Goal: Find specific page/section: Find specific page/section

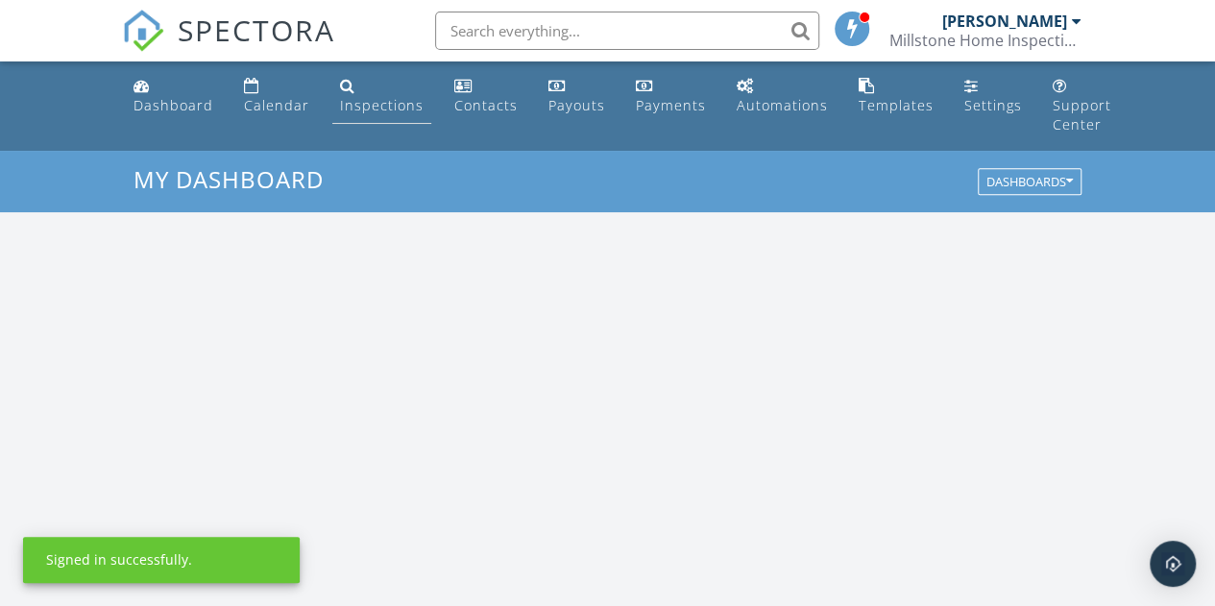
scroll to position [1776, 1243]
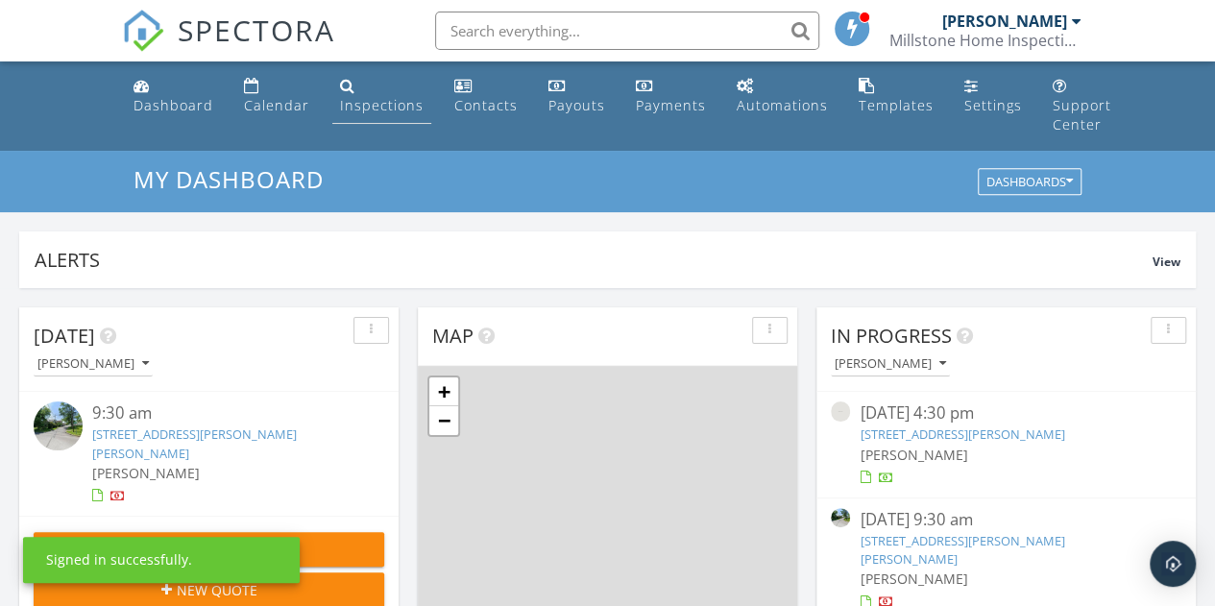
click at [367, 103] on div "Inspections" at bounding box center [382, 105] width 84 height 18
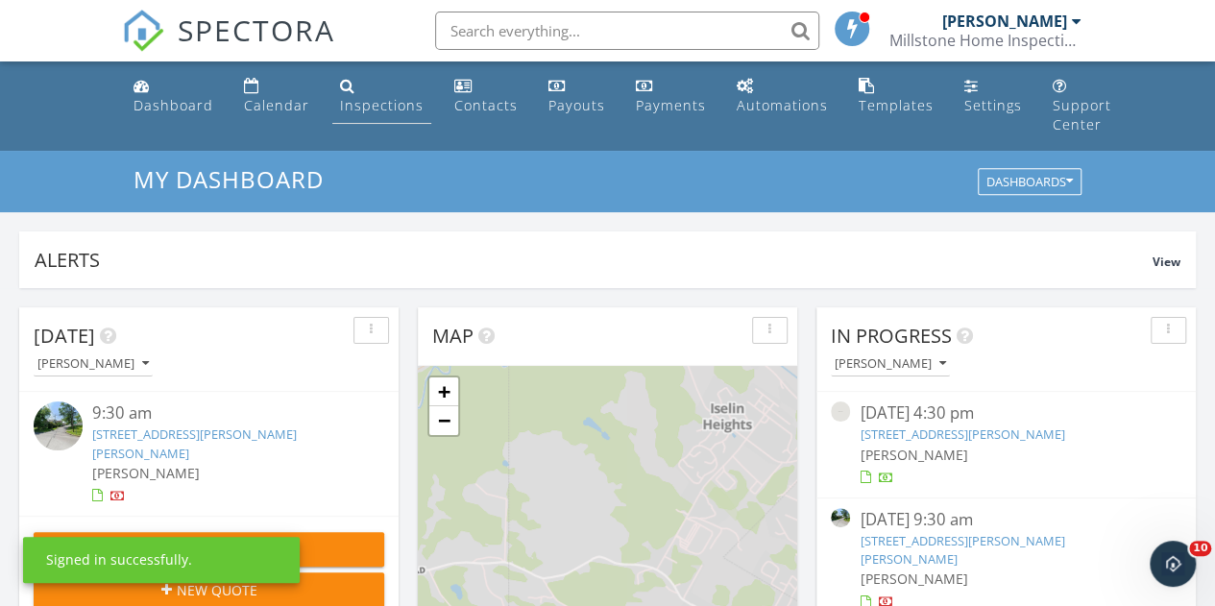
scroll to position [0, 0]
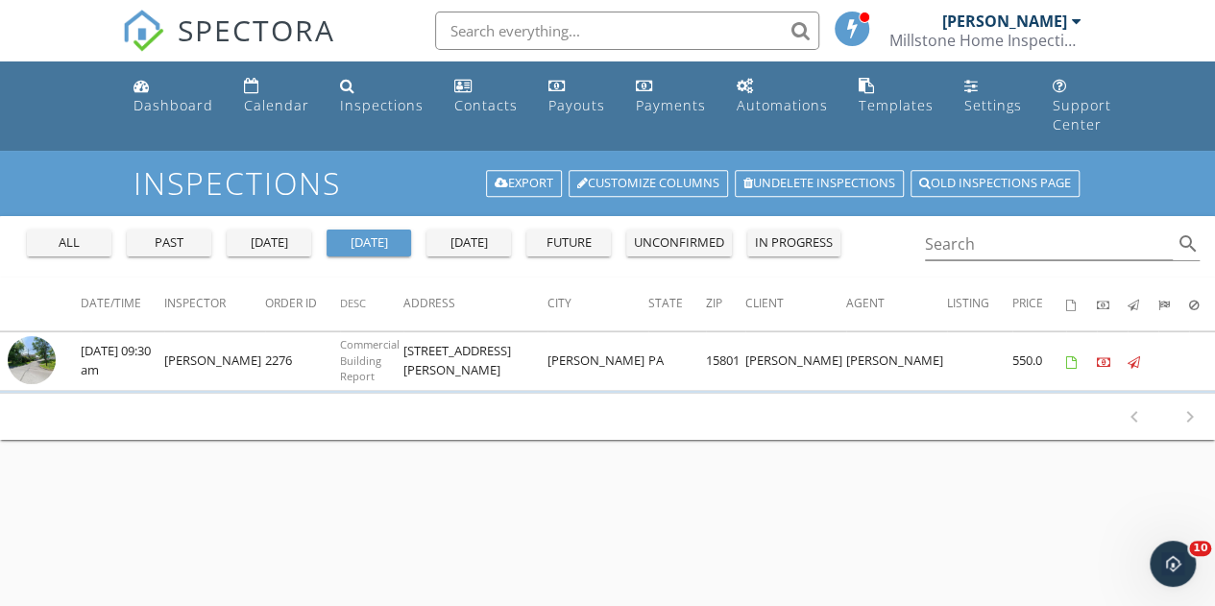
click at [88, 249] on div "all" at bounding box center [69, 242] width 69 height 19
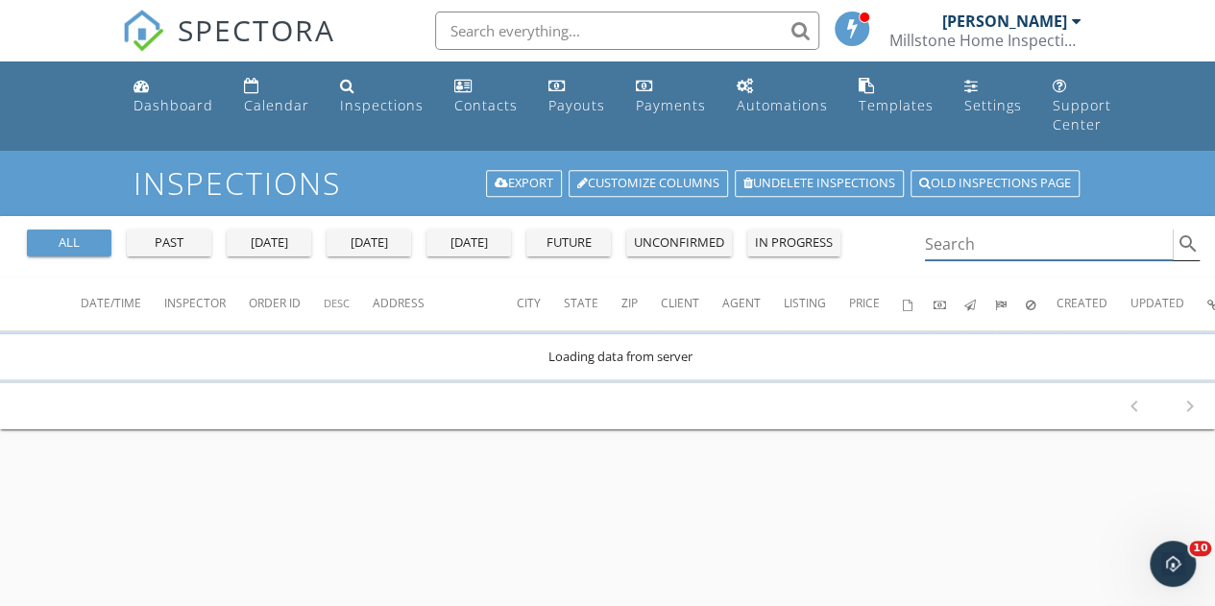
click at [971, 255] on input "Search" at bounding box center [1049, 245] width 249 height 32
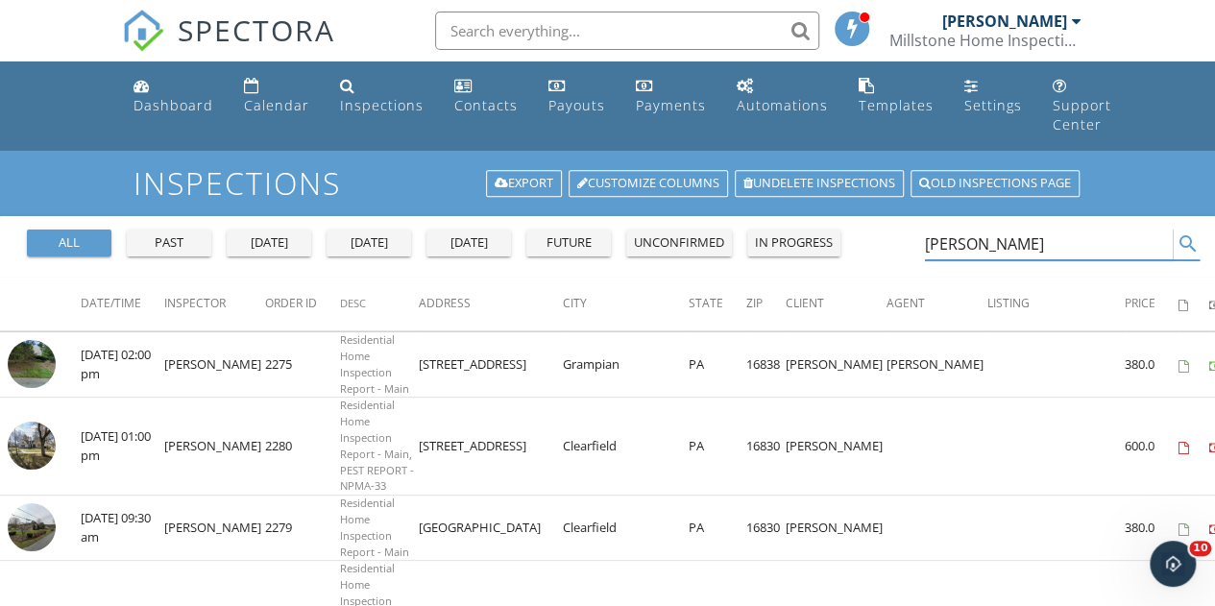
type input "connelly"
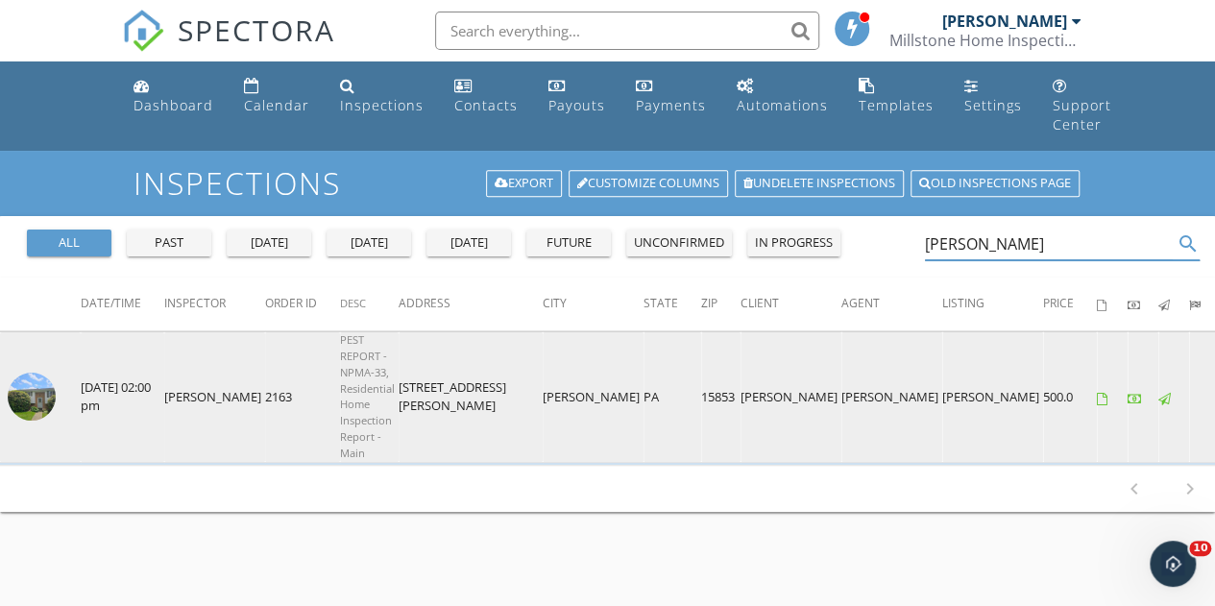
click at [40, 398] on img at bounding box center [32, 397] width 48 height 48
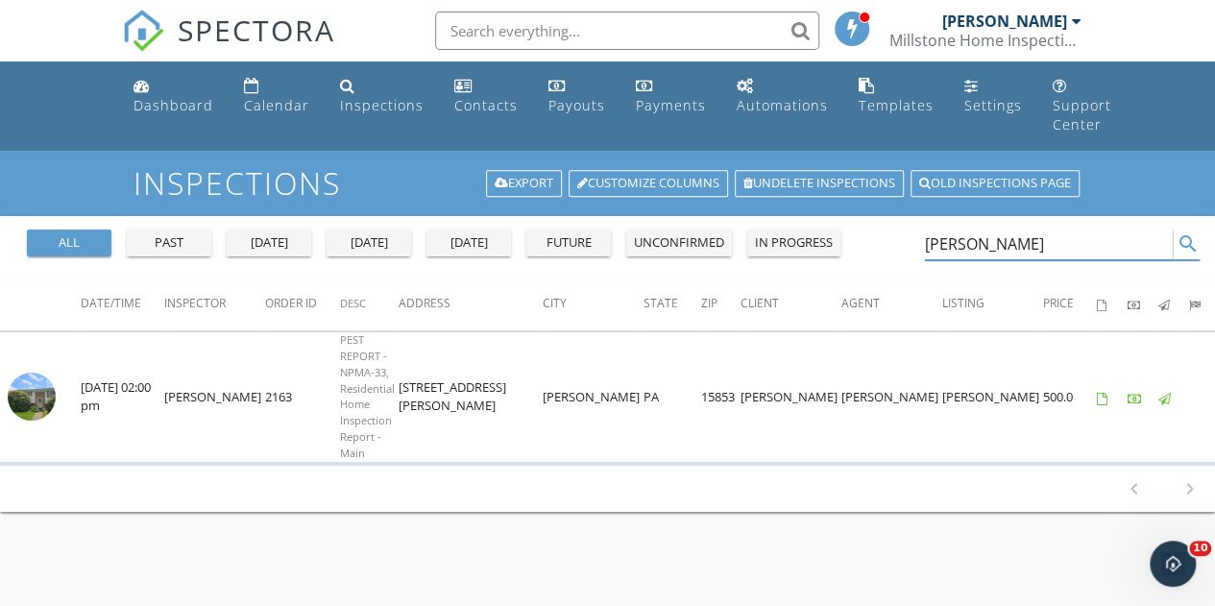
drag, startPoint x: 1014, startPoint y: 251, endPoint x: 856, endPoint y: 224, distance: 159.7
click at [856, 224] on div "all past yesterday today tomorrow future unconfirmed in progress connelly search" at bounding box center [607, 246] width 1215 height 61
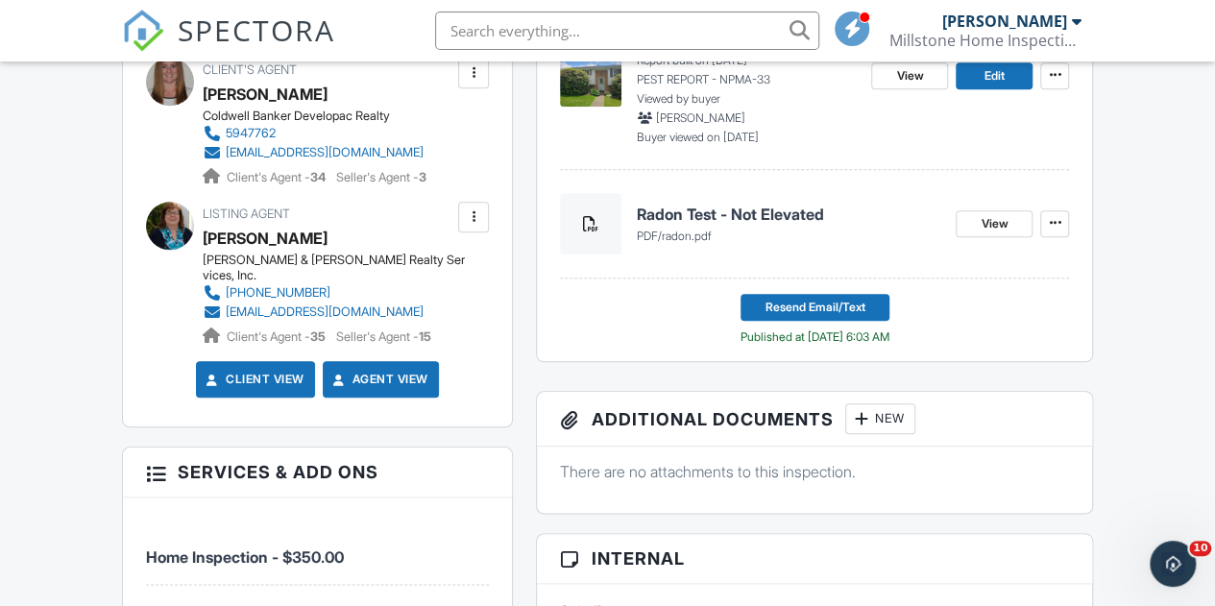
scroll to position [864, 0]
